Goal: Task Accomplishment & Management: Complete application form

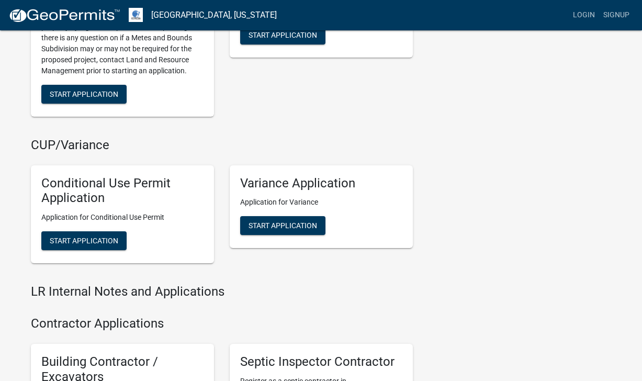
scroll to position [1058, 0]
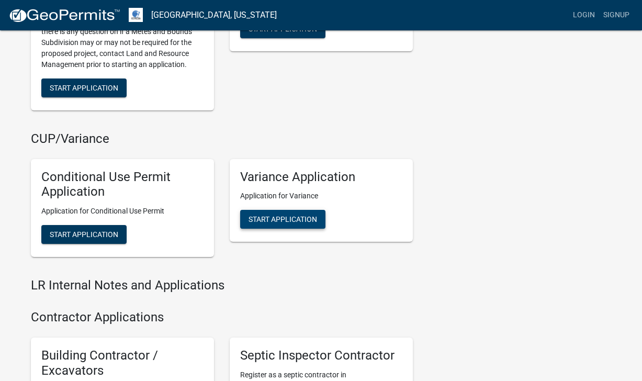
click at [262, 221] on span "Start Application" at bounding box center [283, 219] width 69 height 8
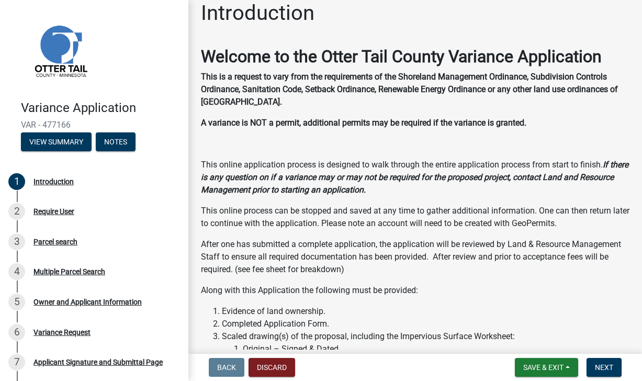
scroll to position [17, 0]
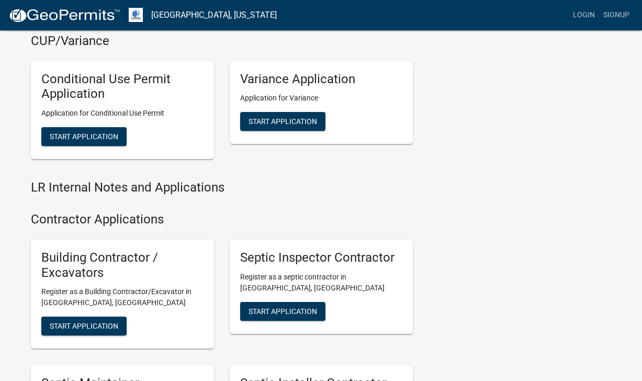
scroll to position [1154, 0]
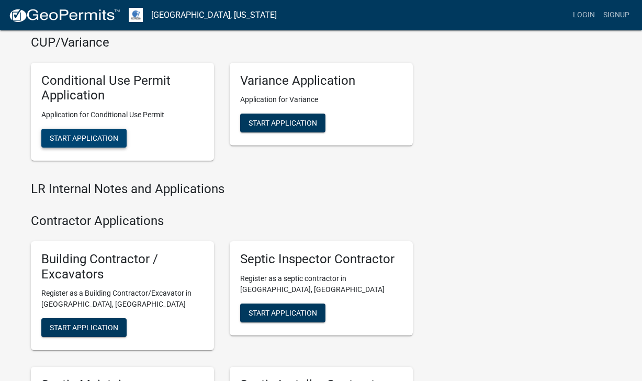
click at [71, 137] on span "Start Application" at bounding box center [84, 138] width 69 height 8
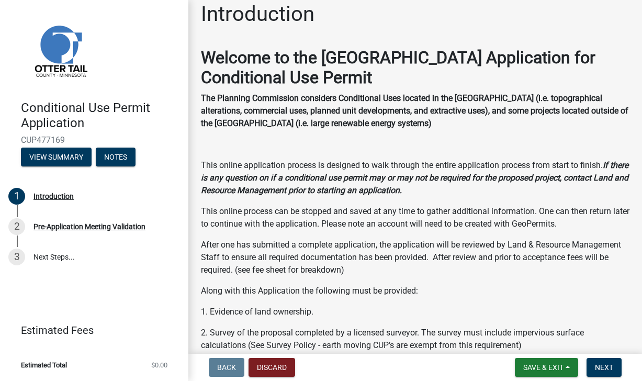
scroll to position [12, 0]
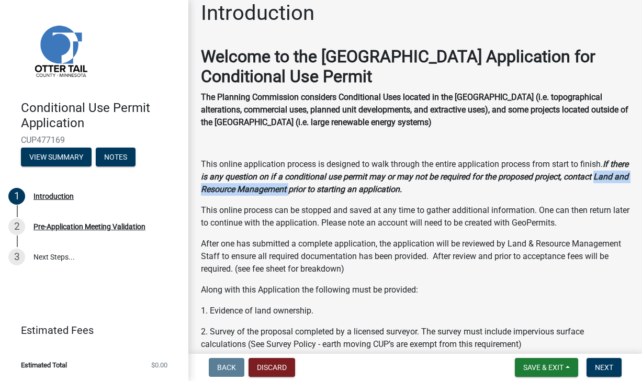
drag, startPoint x: 203, startPoint y: 190, endPoint x: 326, endPoint y: 191, distance: 123.0
click at [326, 191] on strong "If there is any question on if a conditional use permit may or may not be requi…" at bounding box center [415, 176] width 428 height 35
copy strong "Land and Resource Management"
